Goal: Check status: Check status

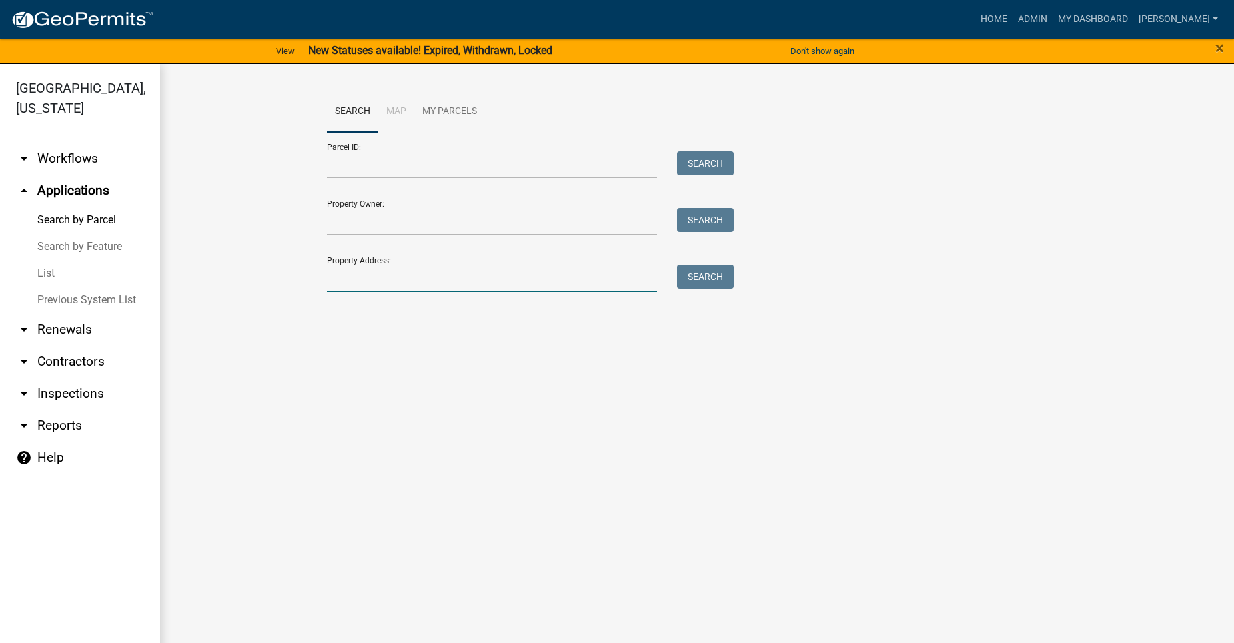
click at [390, 272] on input "Property Address:" at bounding box center [492, 278] width 330 height 27
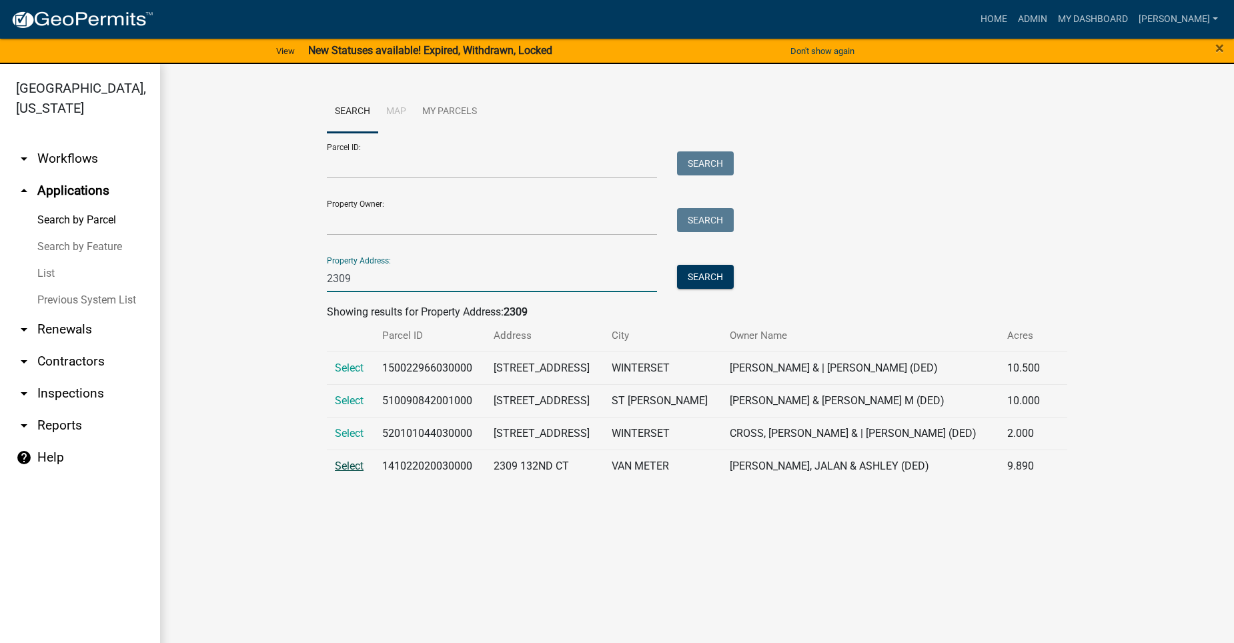
type input "2309"
click at [341, 472] on span "Select" at bounding box center [349, 466] width 29 height 13
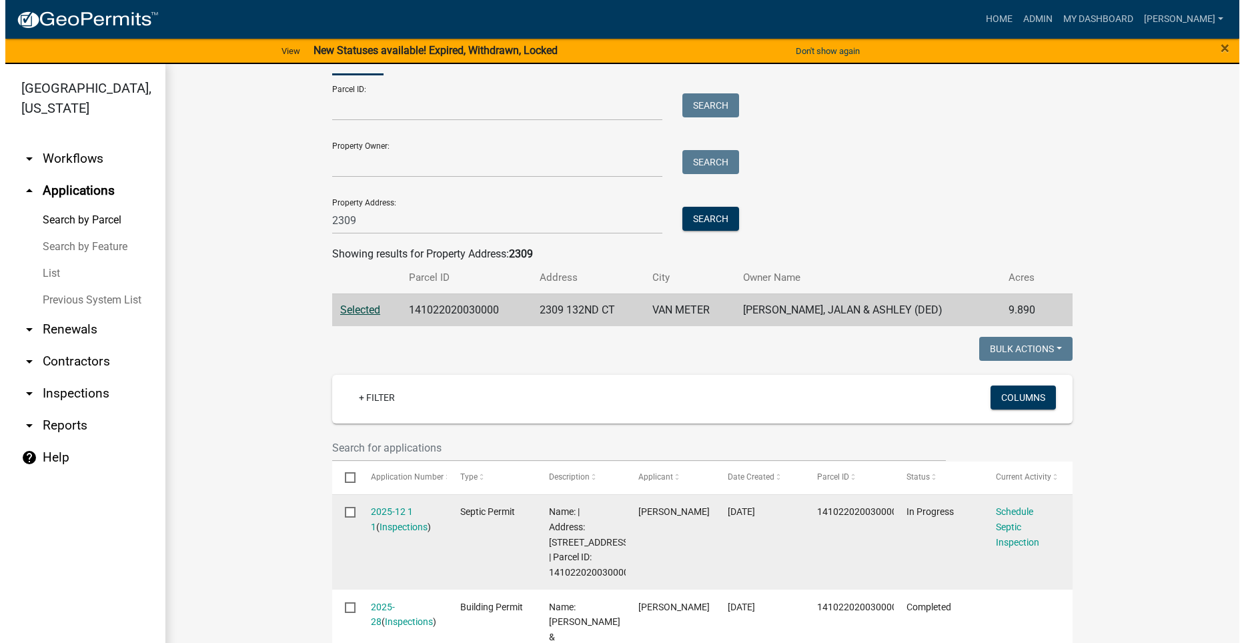
scroll to position [133, 0]
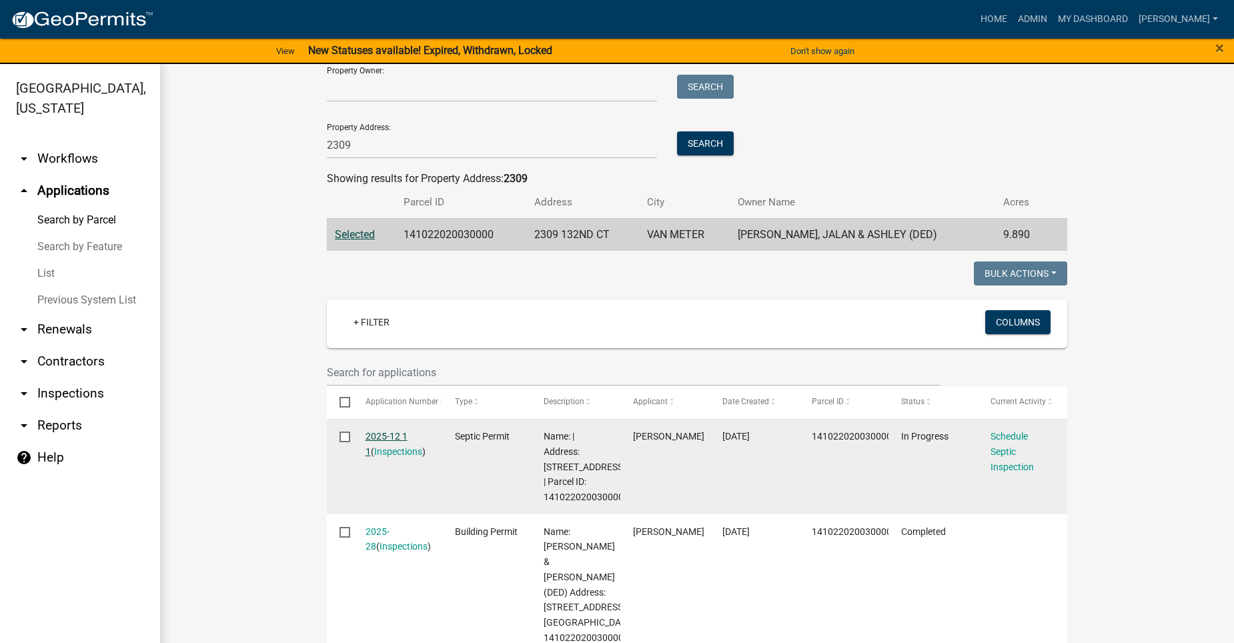
click at [373, 433] on link "2025-12 1 1" at bounding box center [387, 444] width 42 height 26
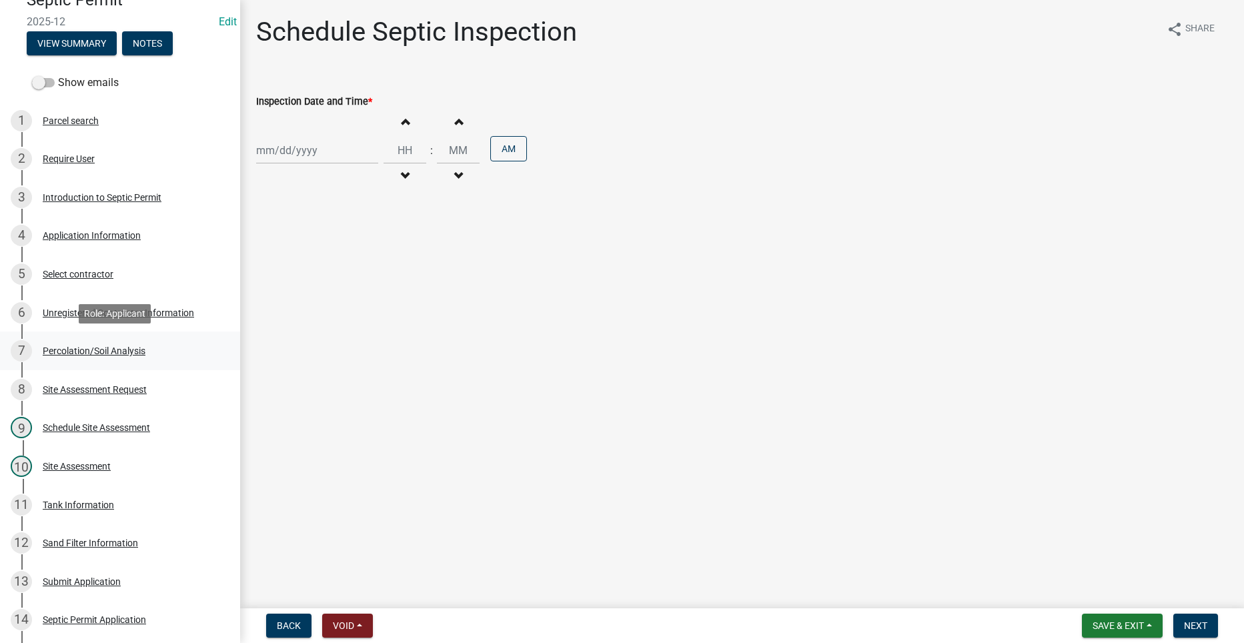
scroll to position [133, 0]
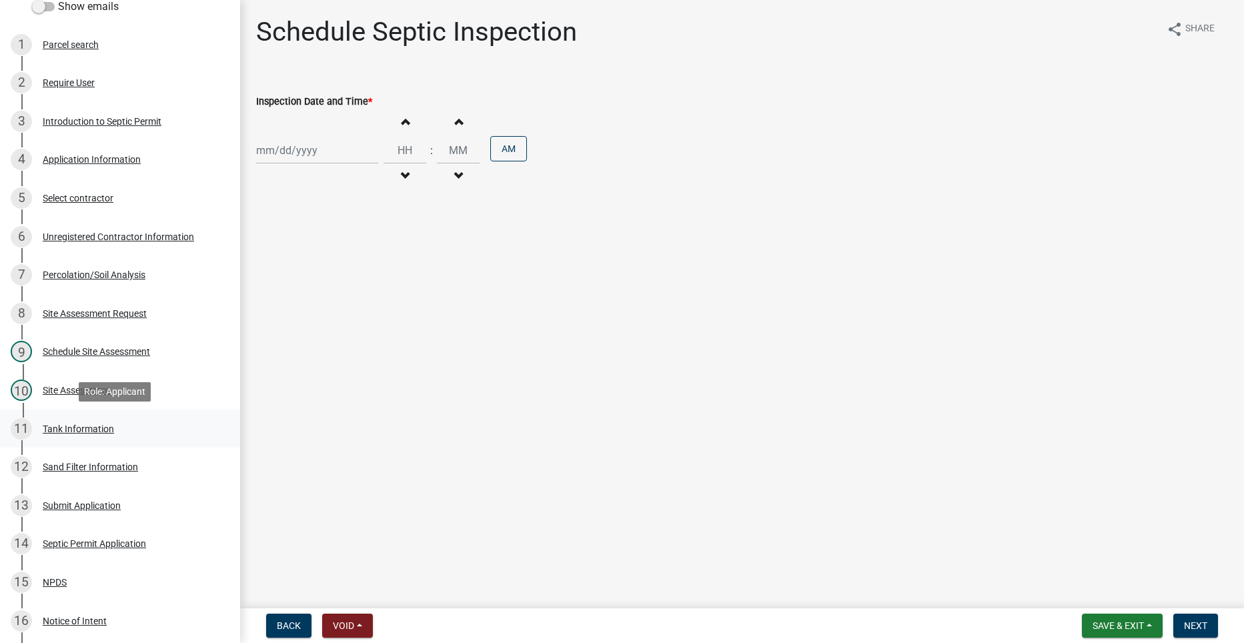
click at [55, 424] on div "Tank Information" at bounding box center [78, 428] width 71 height 9
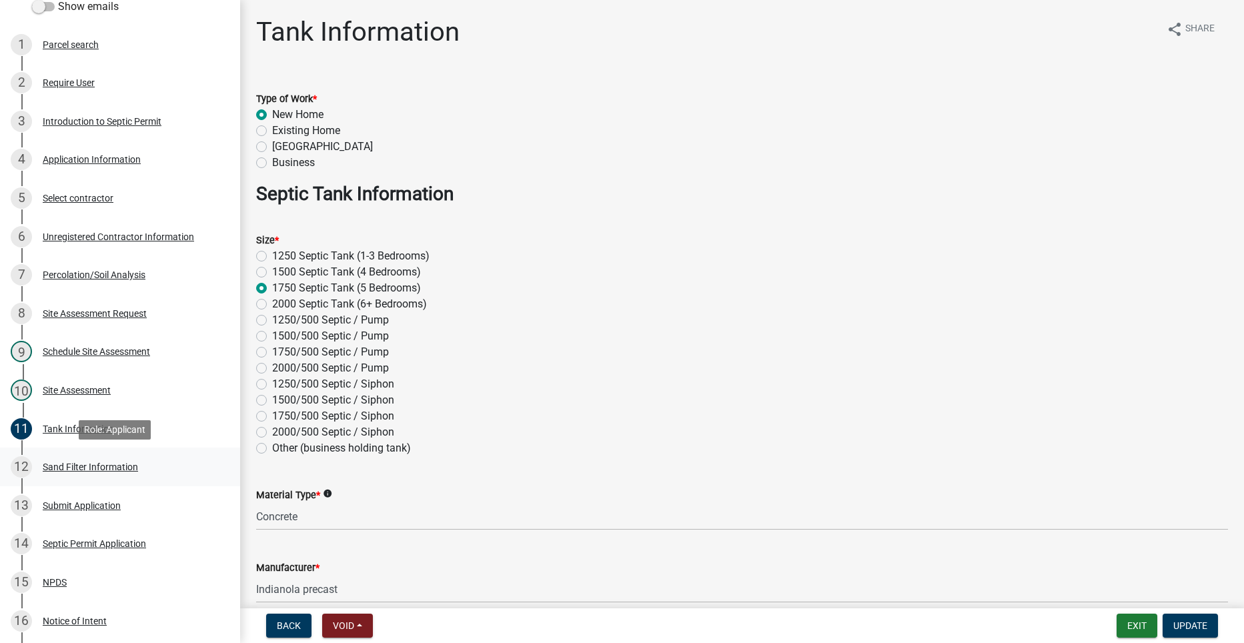
click at [79, 458] on div "12 Sand Filter Information" at bounding box center [115, 466] width 208 height 21
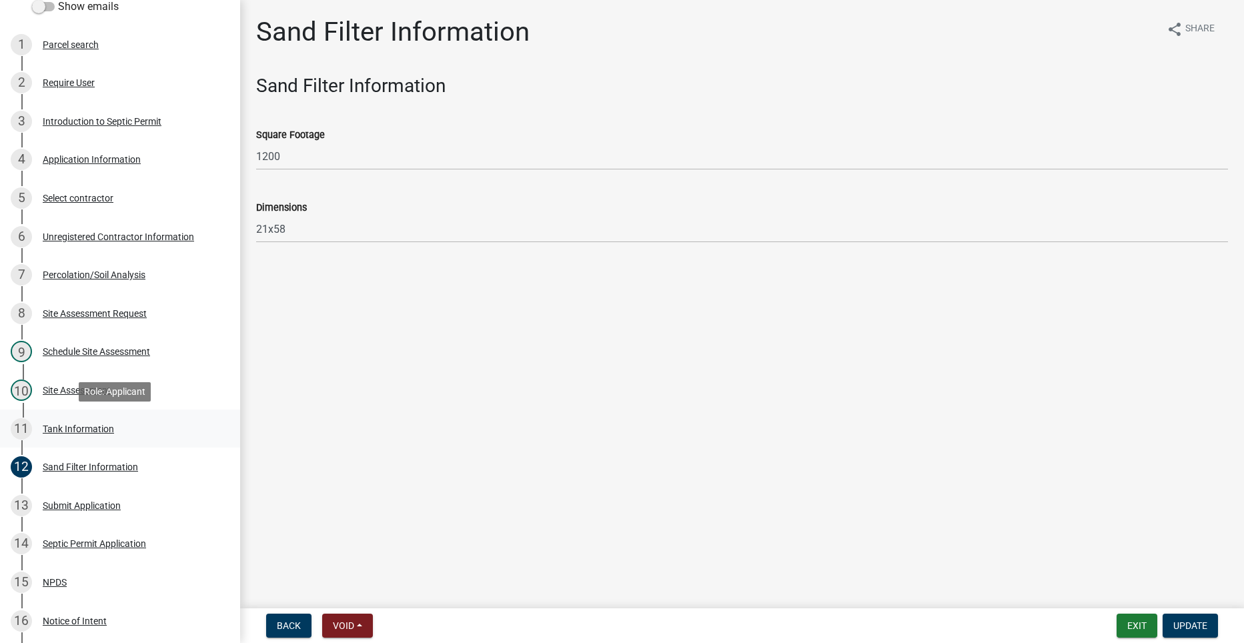
click at [88, 425] on div "Tank Information" at bounding box center [78, 428] width 71 height 9
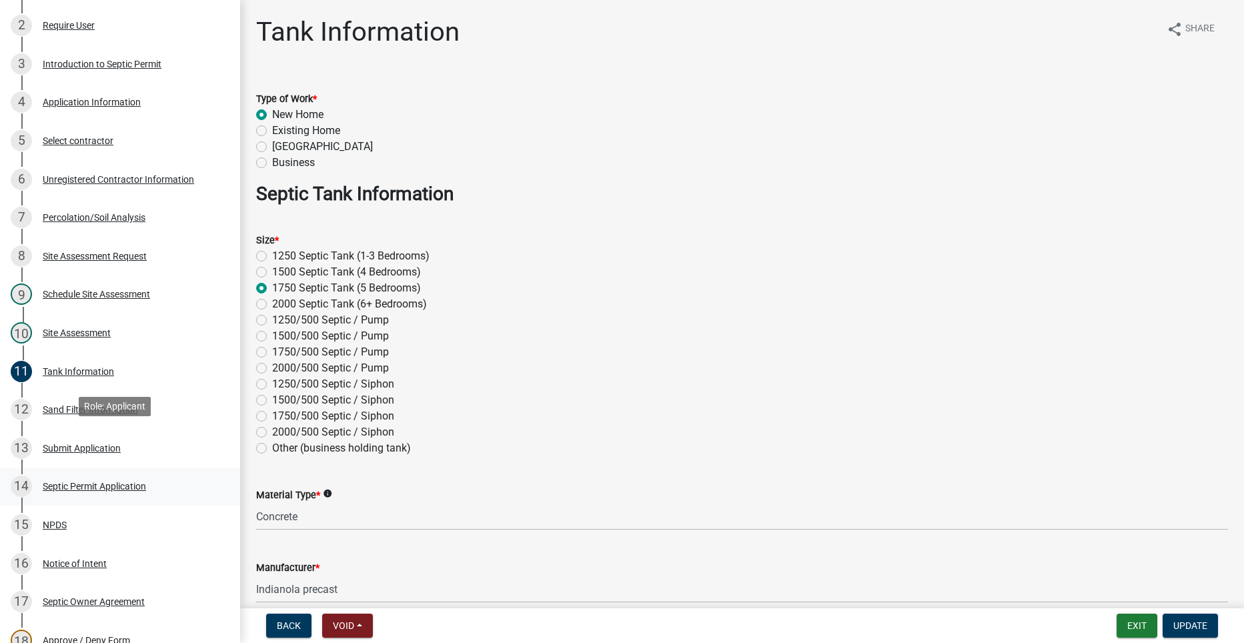
scroll to position [333, 0]
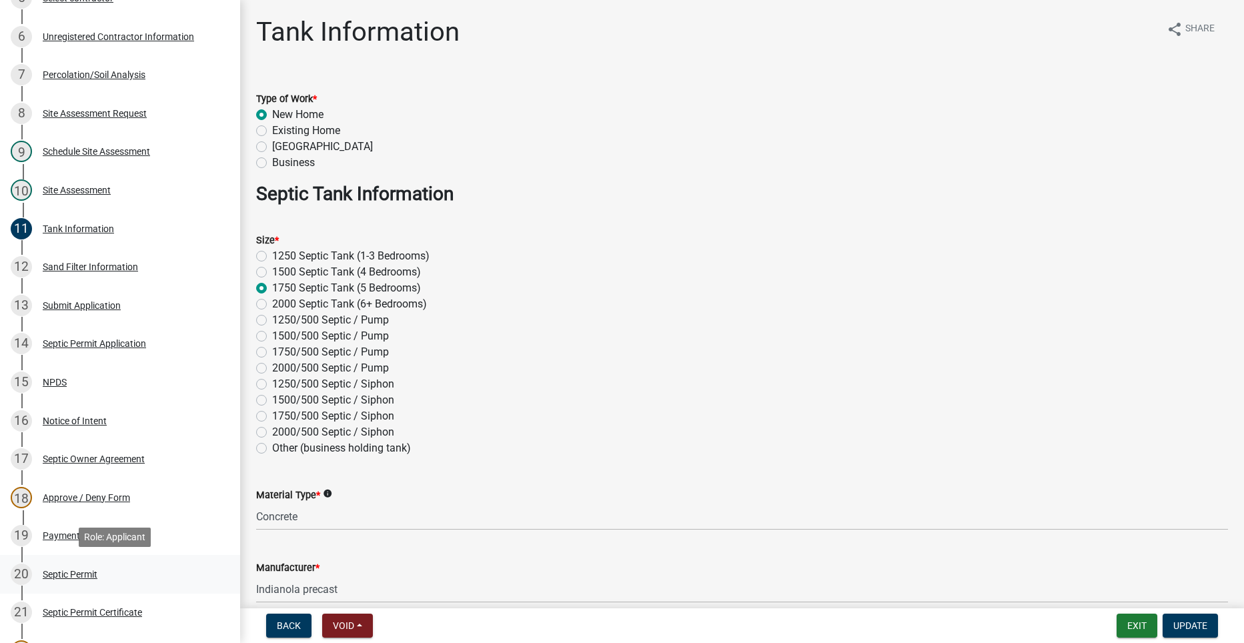
click at [70, 572] on div "Septic Permit" at bounding box center [70, 574] width 55 height 9
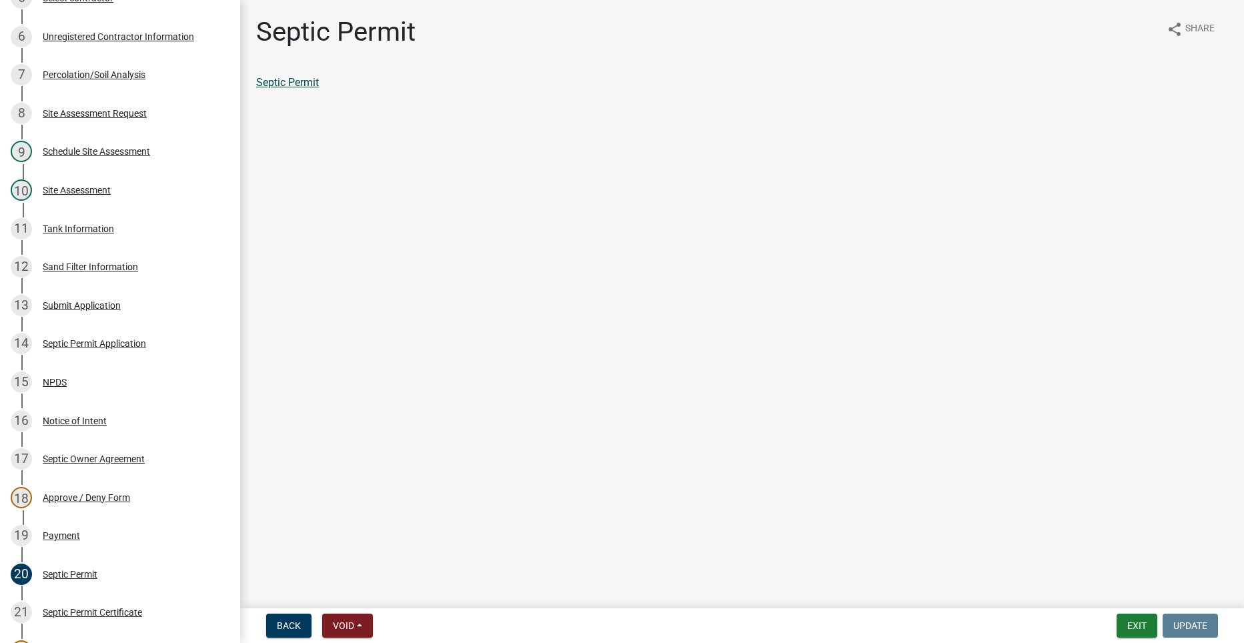
click at [267, 77] on link "Septic Permit" at bounding box center [287, 82] width 63 height 13
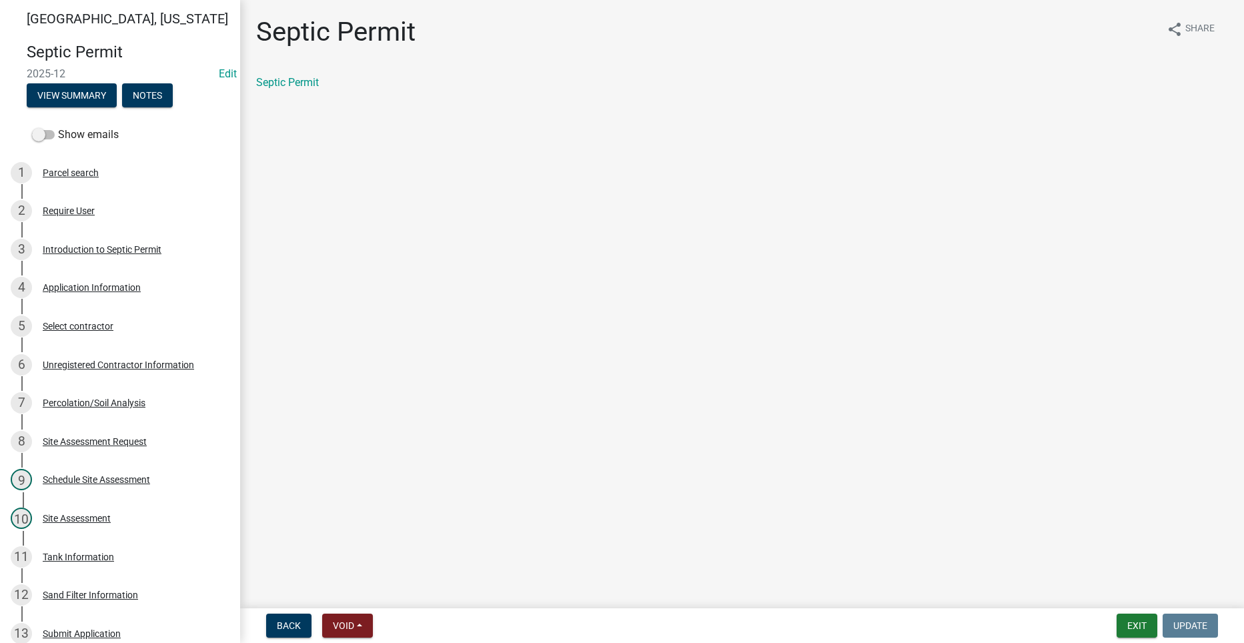
scroll to position [0, 0]
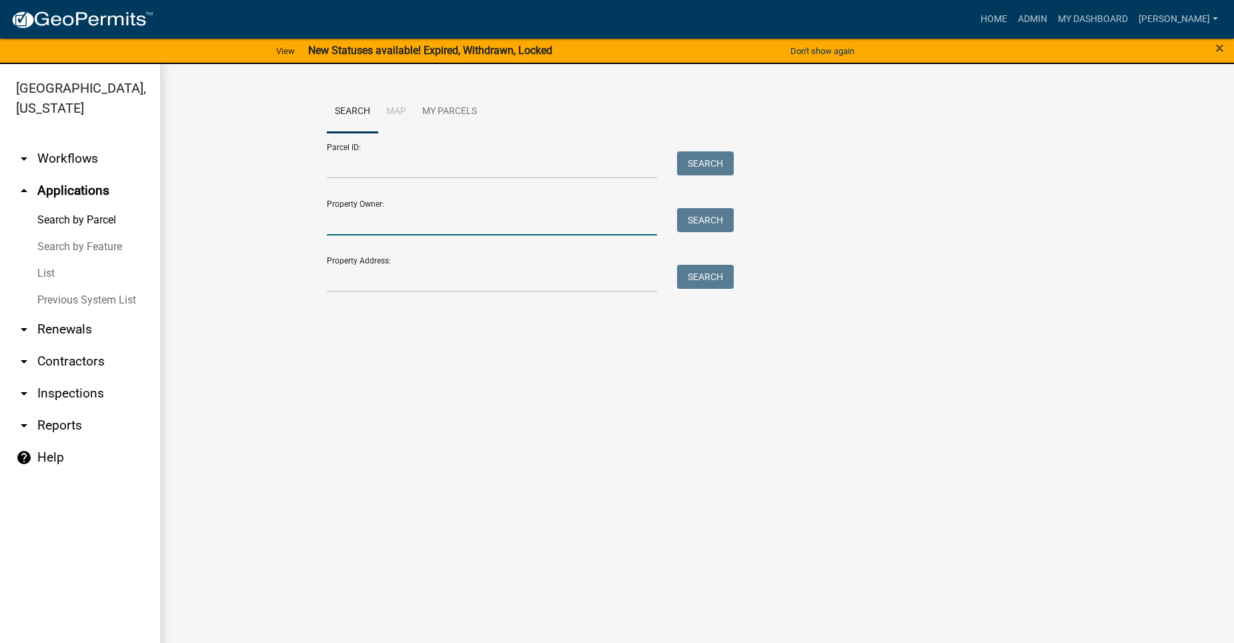
click at [452, 233] on input "Property Owner:" at bounding box center [492, 221] width 330 height 27
click at [343, 274] on input "Property Address:" at bounding box center [492, 278] width 330 height 27
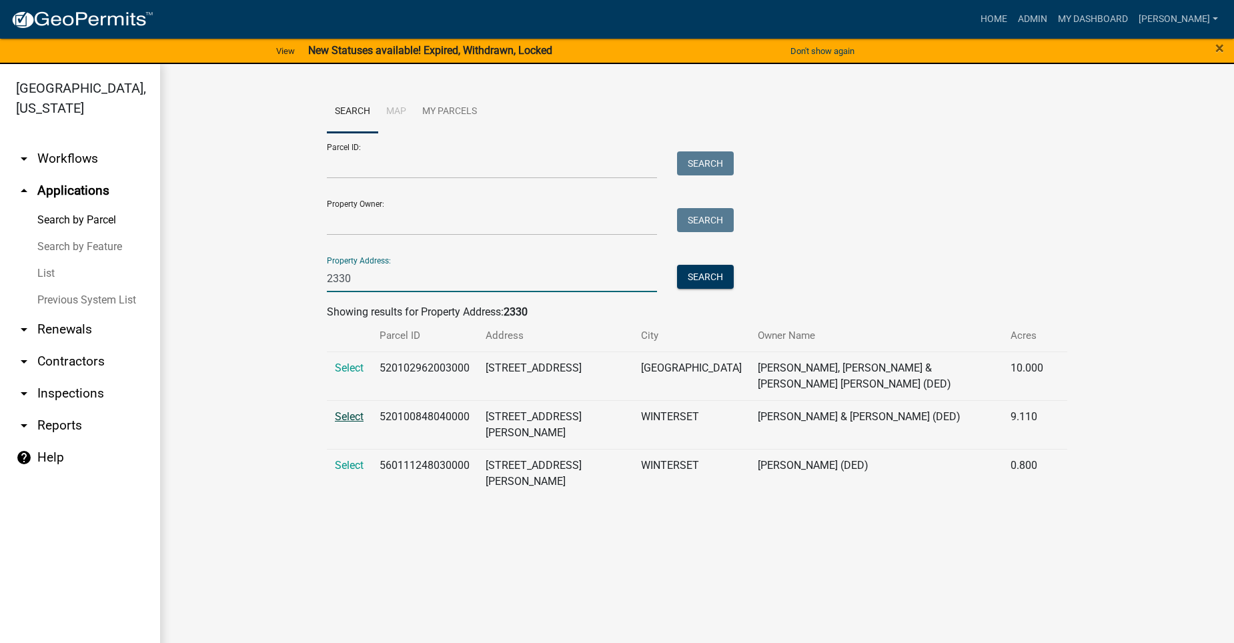
type input "2330"
click at [354, 410] on span "Select" at bounding box center [349, 416] width 29 height 13
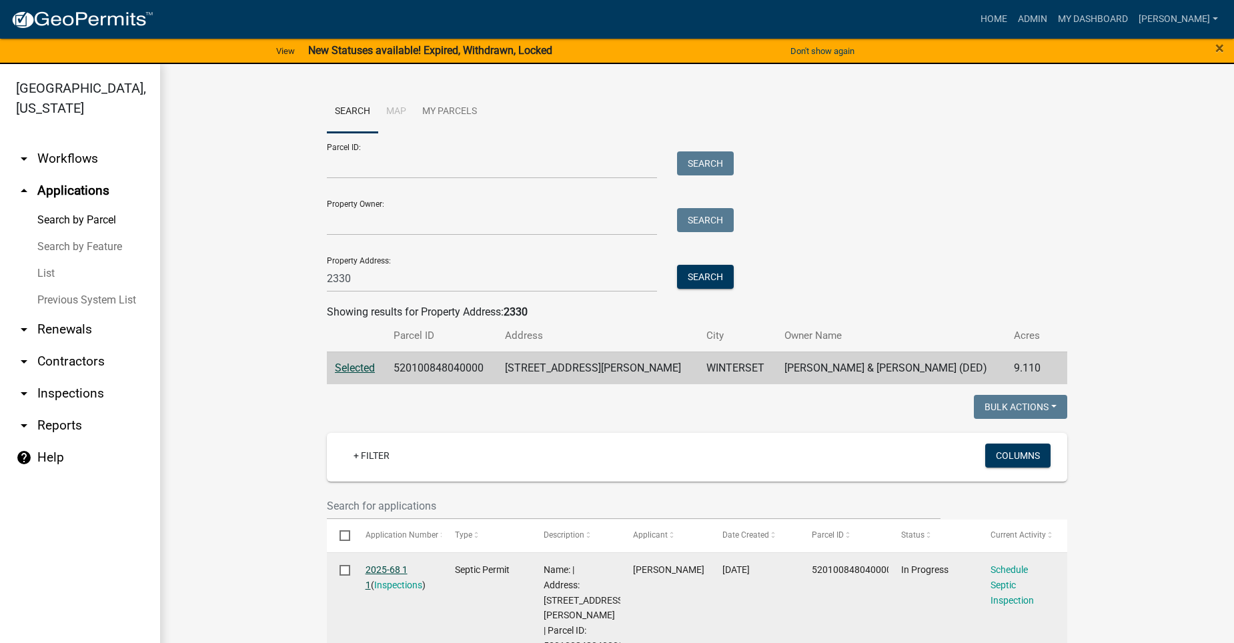
click at [375, 564] on link "2025-68 1 1" at bounding box center [387, 577] width 42 height 26
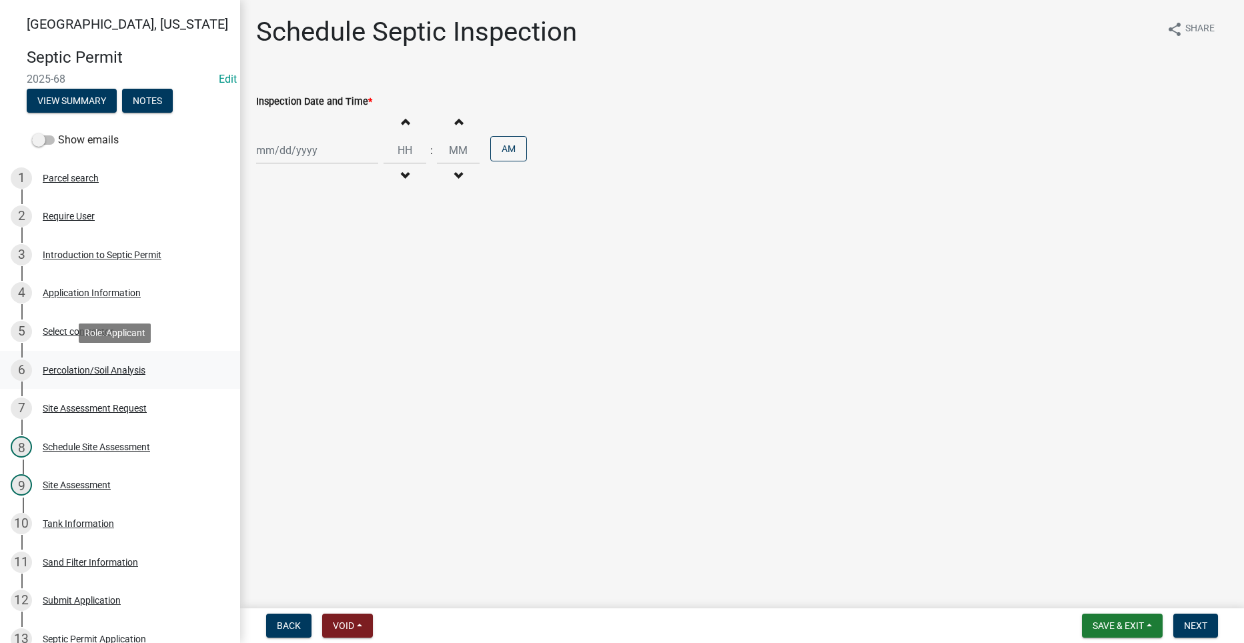
click at [114, 366] on div "Percolation/Soil Analysis" at bounding box center [94, 370] width 103 height 9
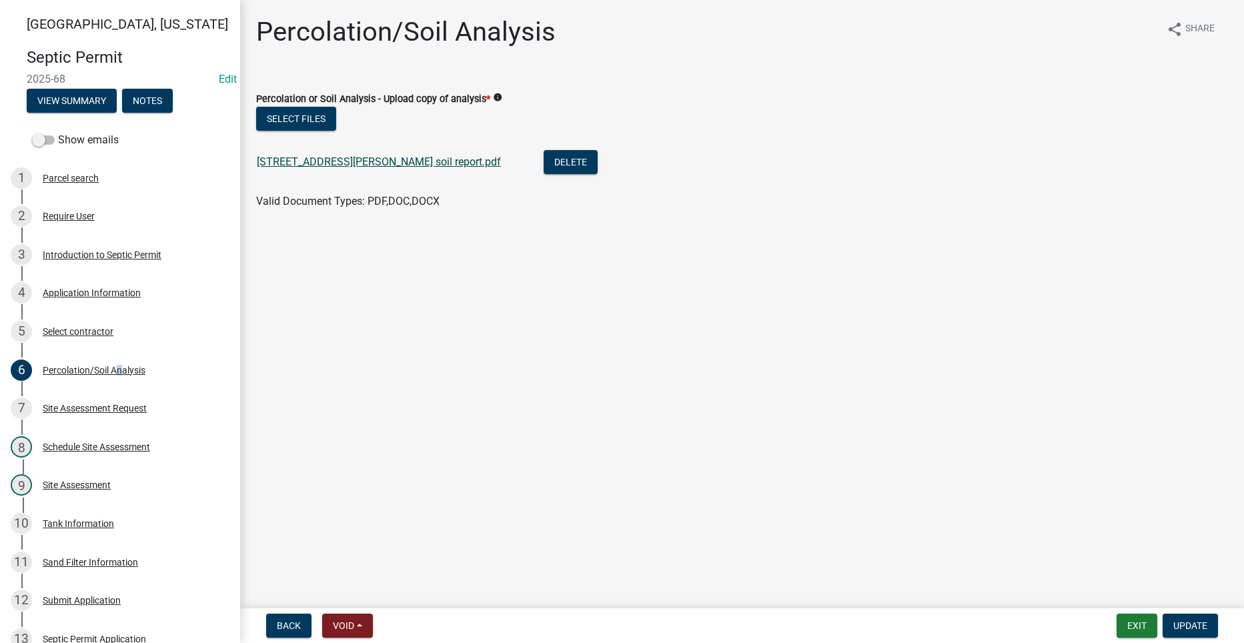
click at [307, 162] on link "[STREET_ADDRESS][PERSON_NAME] soil report.pdf" at bounding box center [379, 161] width 244 height 13
click at [111, 289] on div "Application Information" at bounding box center [92, 292] width 98 height 9
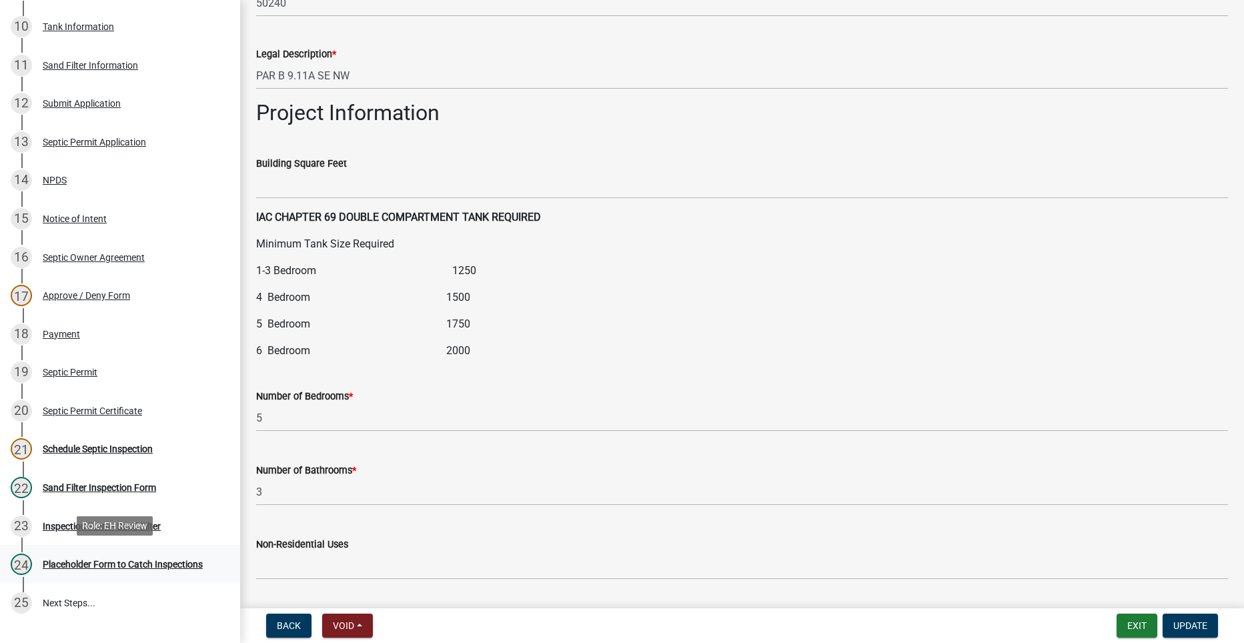
scroll to position [600, 0]
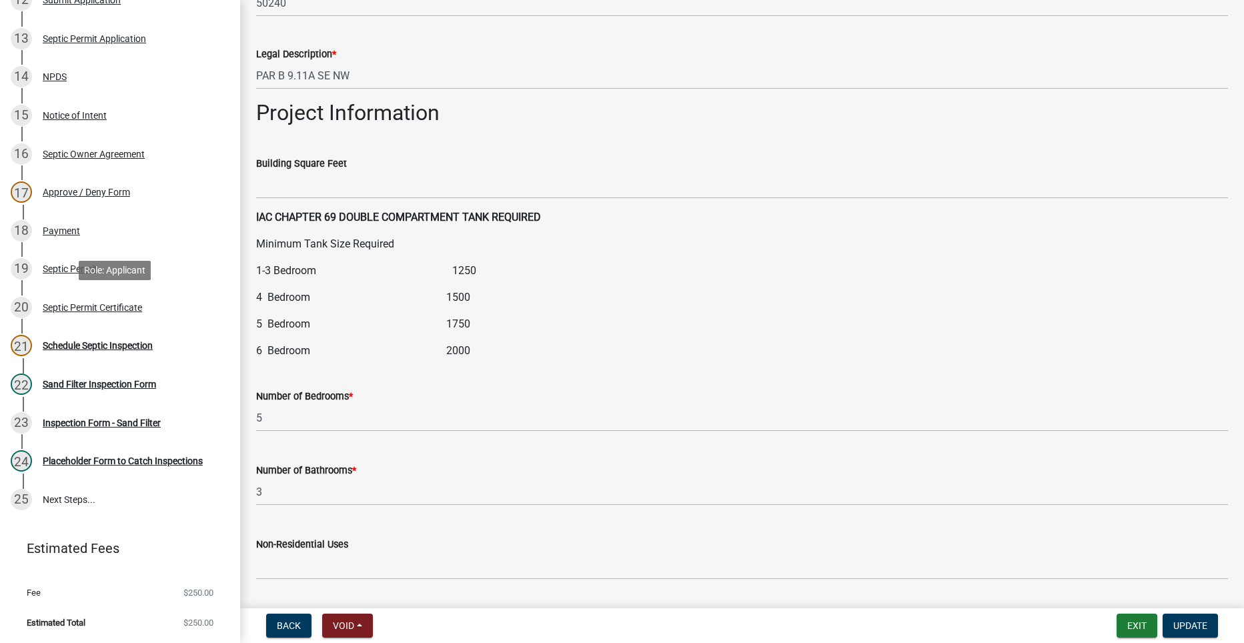
click at [91, 308] on div "Septic Permit Certificate" at bounding box center [92, 307] width 99 height 9
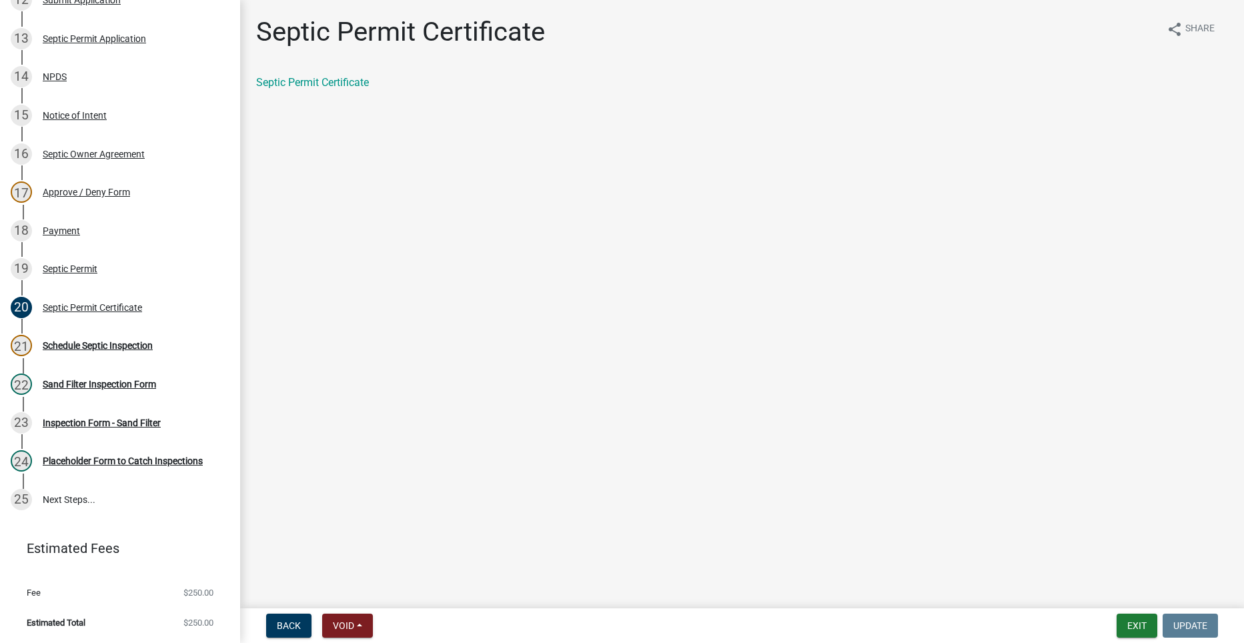
click at [330, 73] on div "Septic Permit Certificate share Share Septic Permit Certificate" at bounding box center [742, 64] width 992 height 97
click at [307, 87] on link "Septic Permit Certificate" at bounding box center [312, 82] width 113 height 13
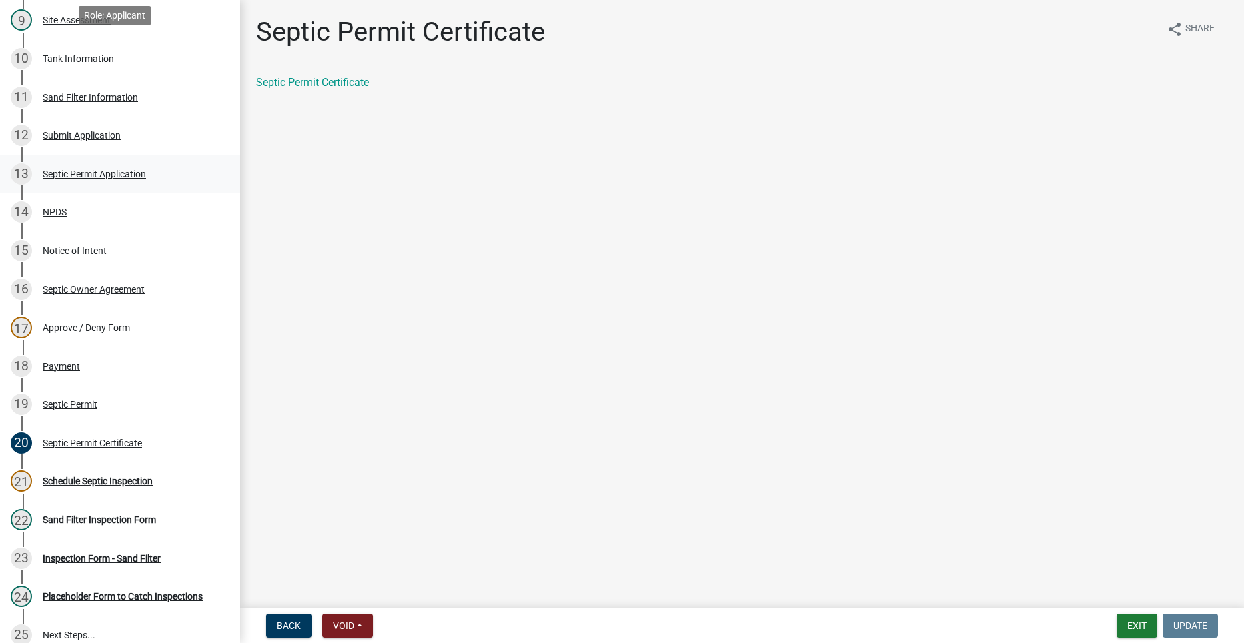
scroll to position [400, 0]
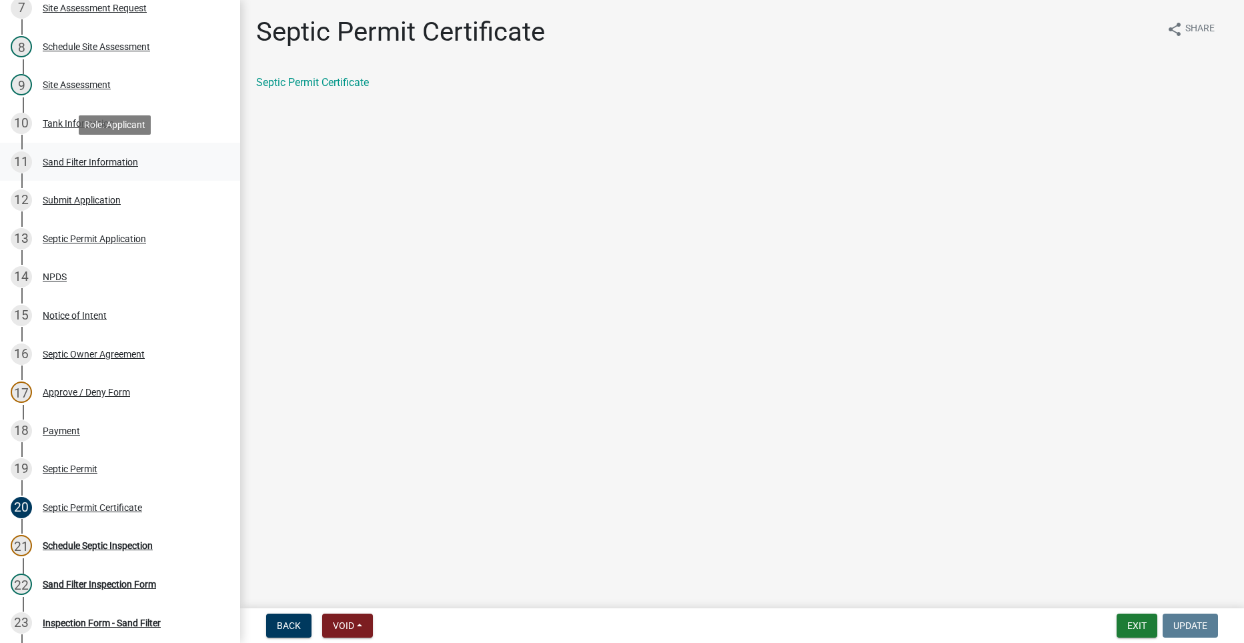
click at [71, 157] on div "Sand Filter Information" at bounding box center [90, 161] width 95 height 9
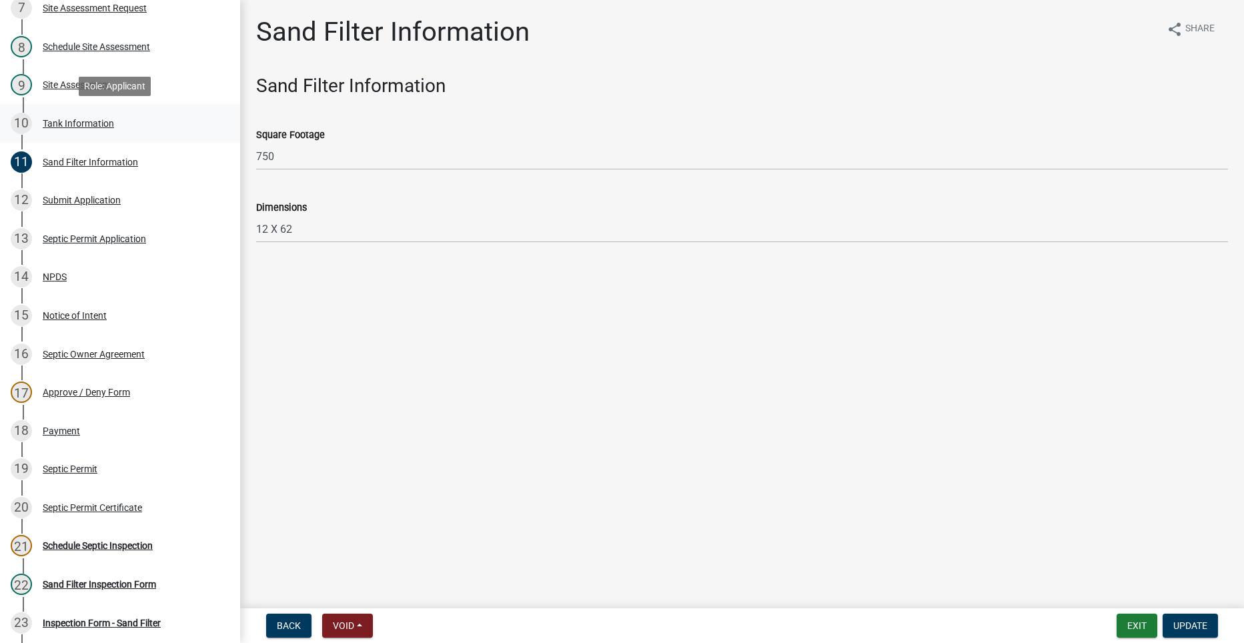
click at [85, 119] on div "Tank Information" at bounding box center [78, 123] width 71 height 9
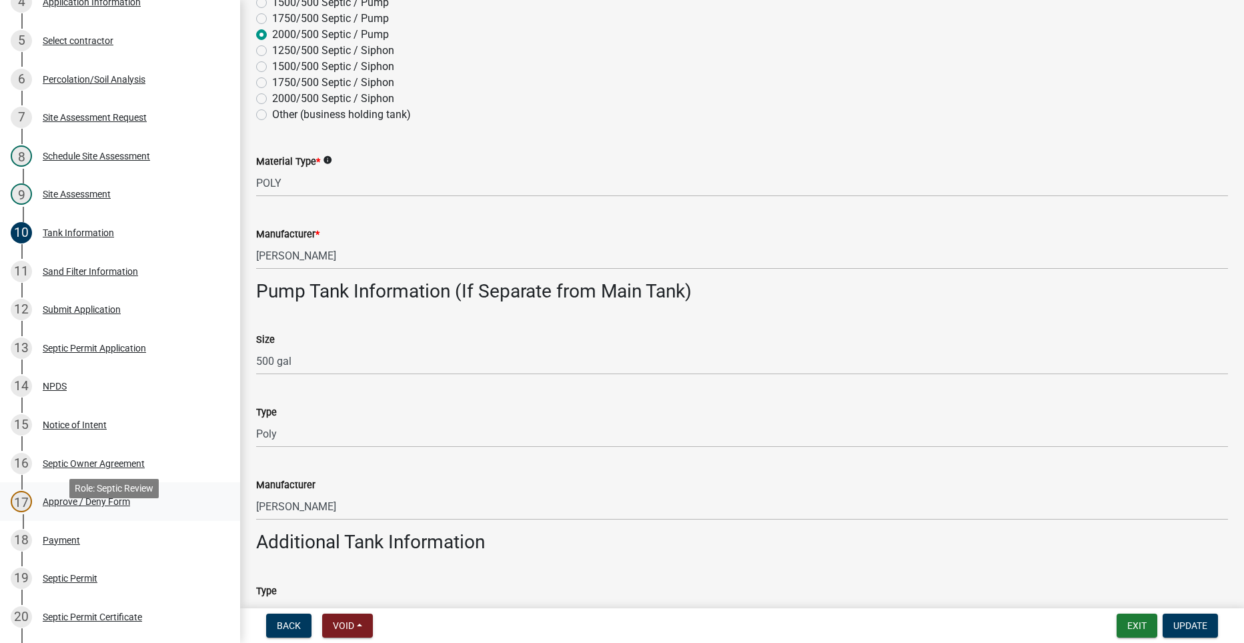
scroll to position [267, 0]
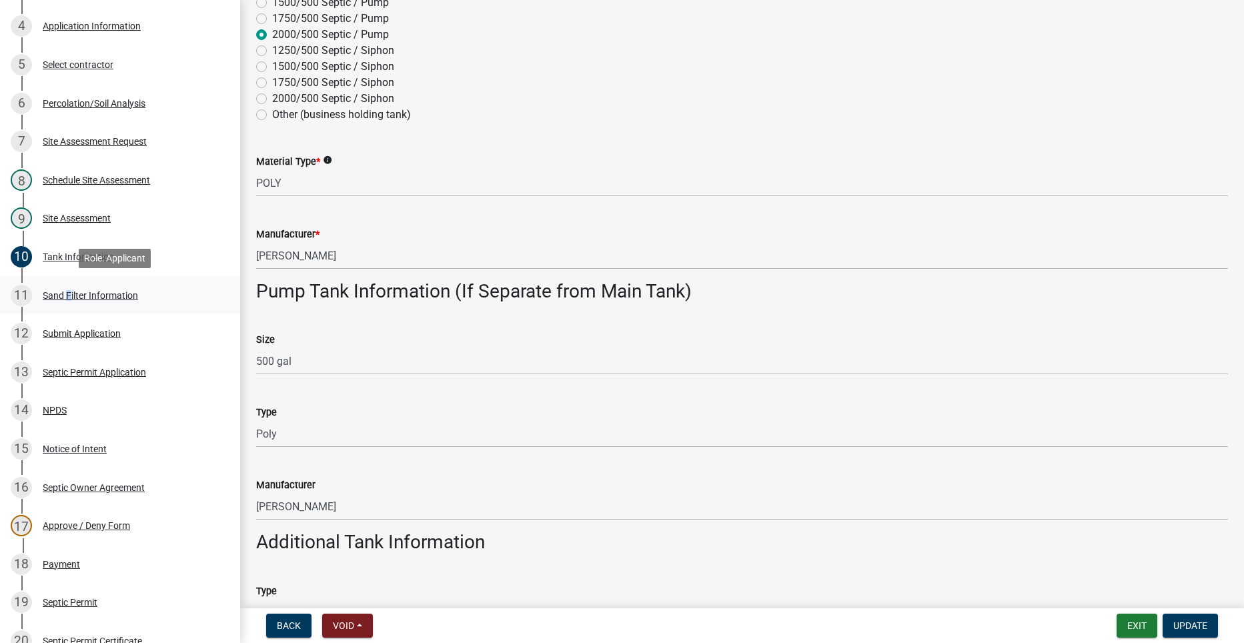
click at [65, 297] on div "Sand Filter Information" at bounding box center [90, 295] width 95 height 9
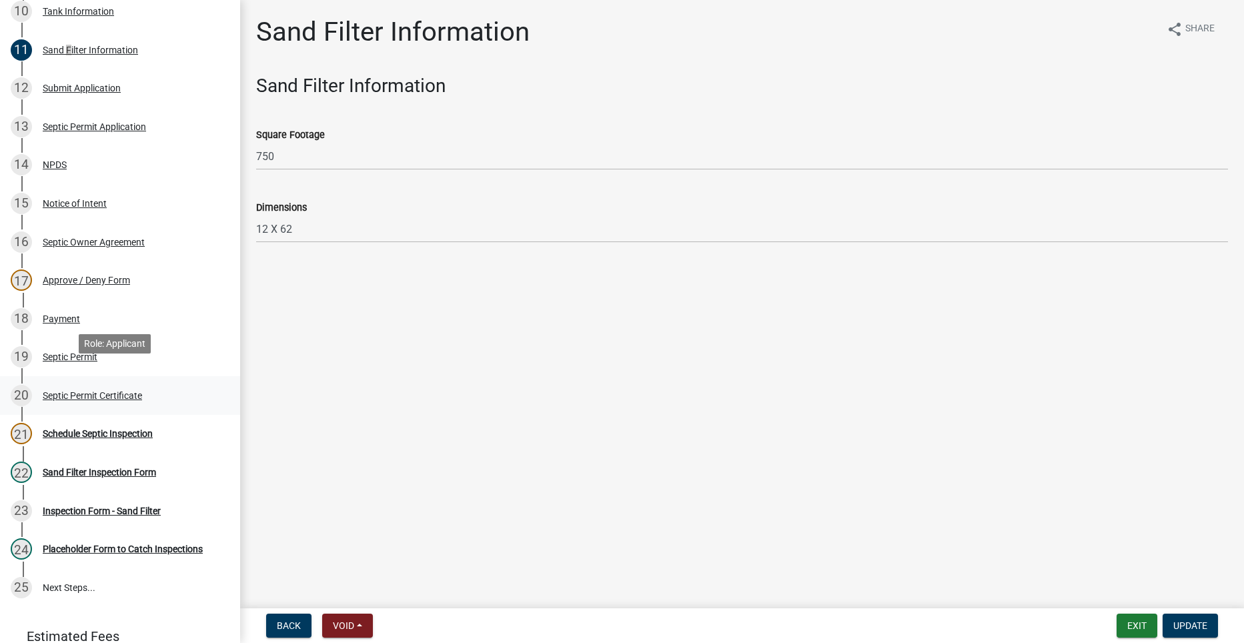
scroll to position [534, 0]
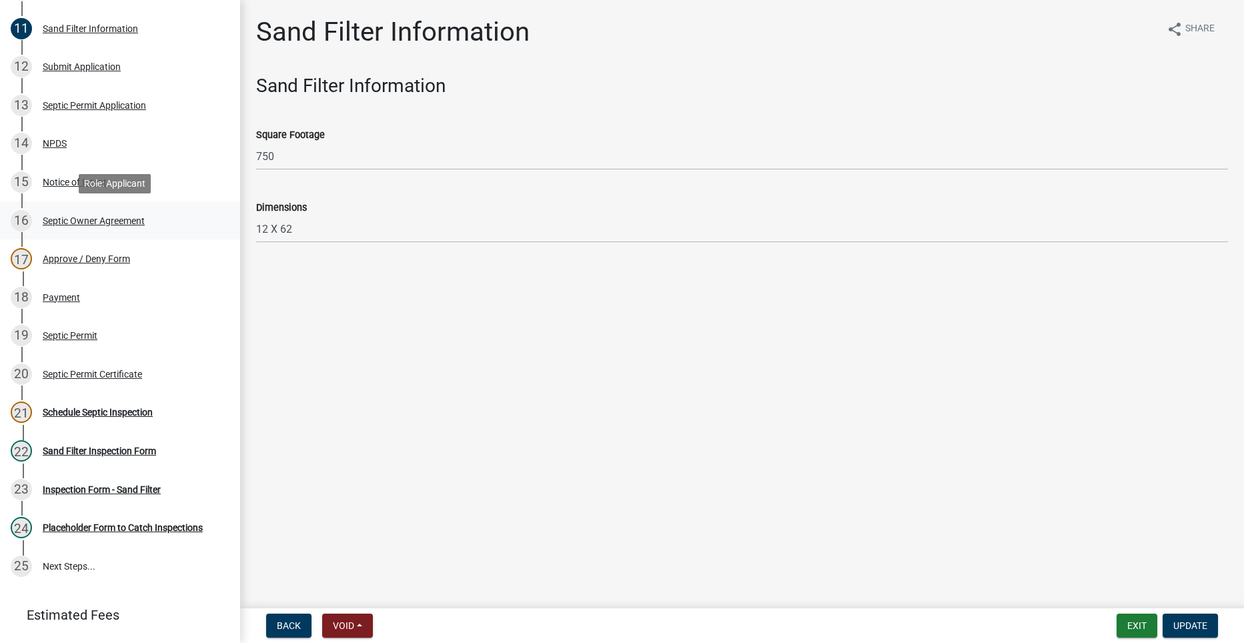
click at [68, 219] on div "Septic Owner Agreement" at bounding box center [94, 220] width 102 height 9
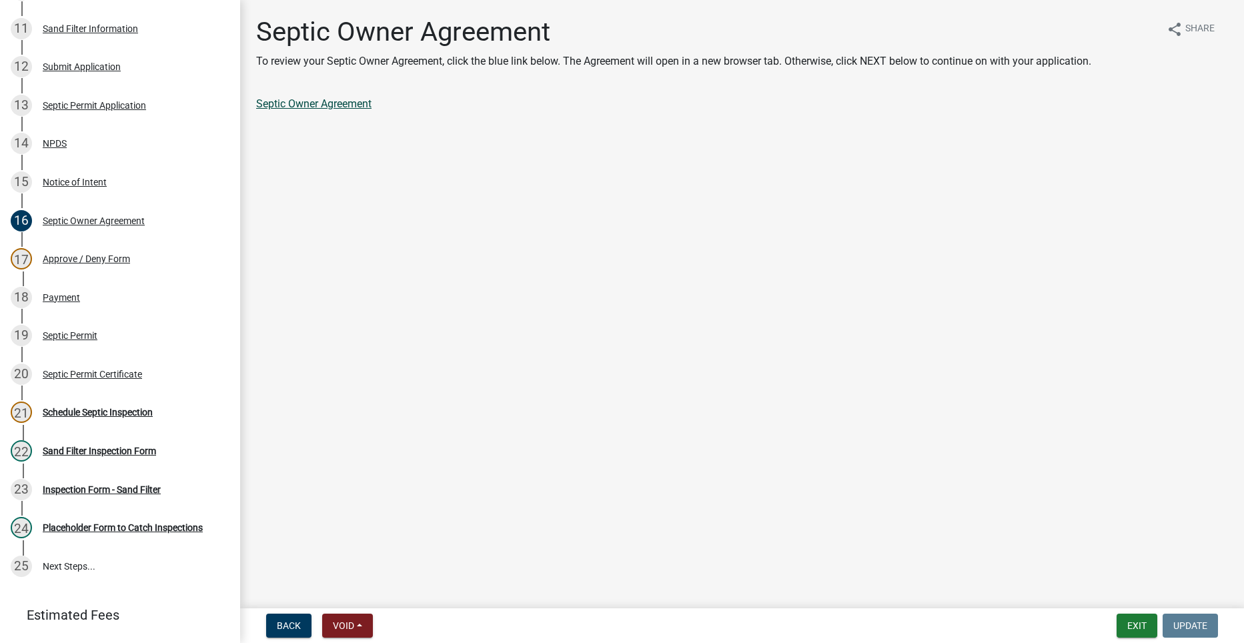
click at [341, 102] on link "Septic Owner Agreement" at bounding box center [313, 103] width 115 height 13
